Goal: Information Seeking & Learning: Learn about a topic

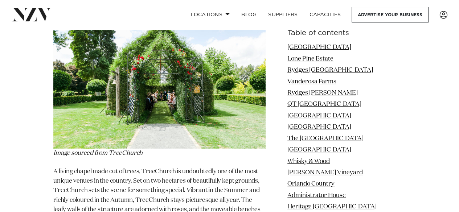
scroll to position [5441, 0]
